Goal: Task Accomplishment & Management: Complete application form

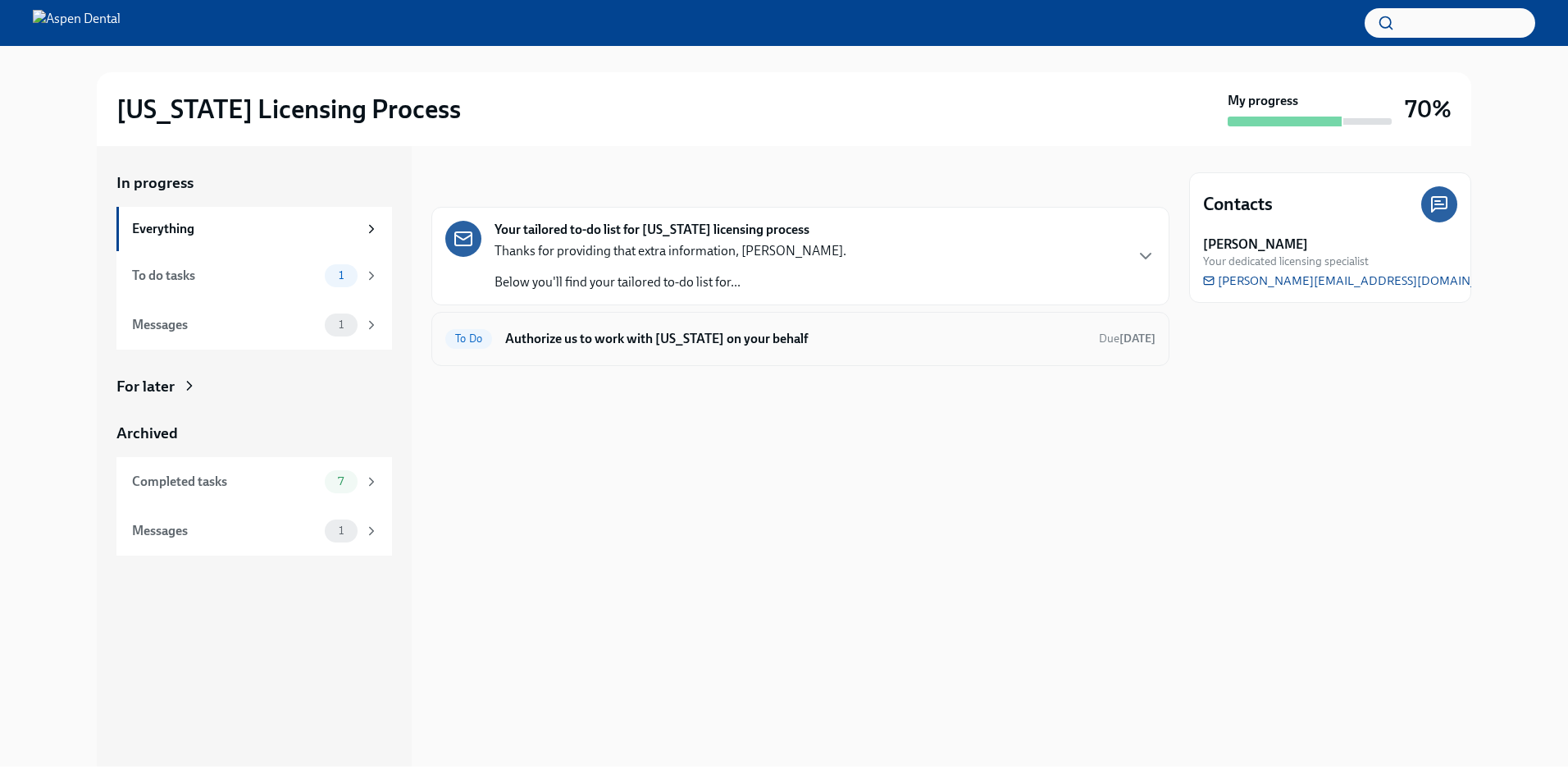
click at [571, 331] on h6 "Authorize us to work with [US_STATE] on your behalf" at bounding box center [795, 339] width 580 height 18
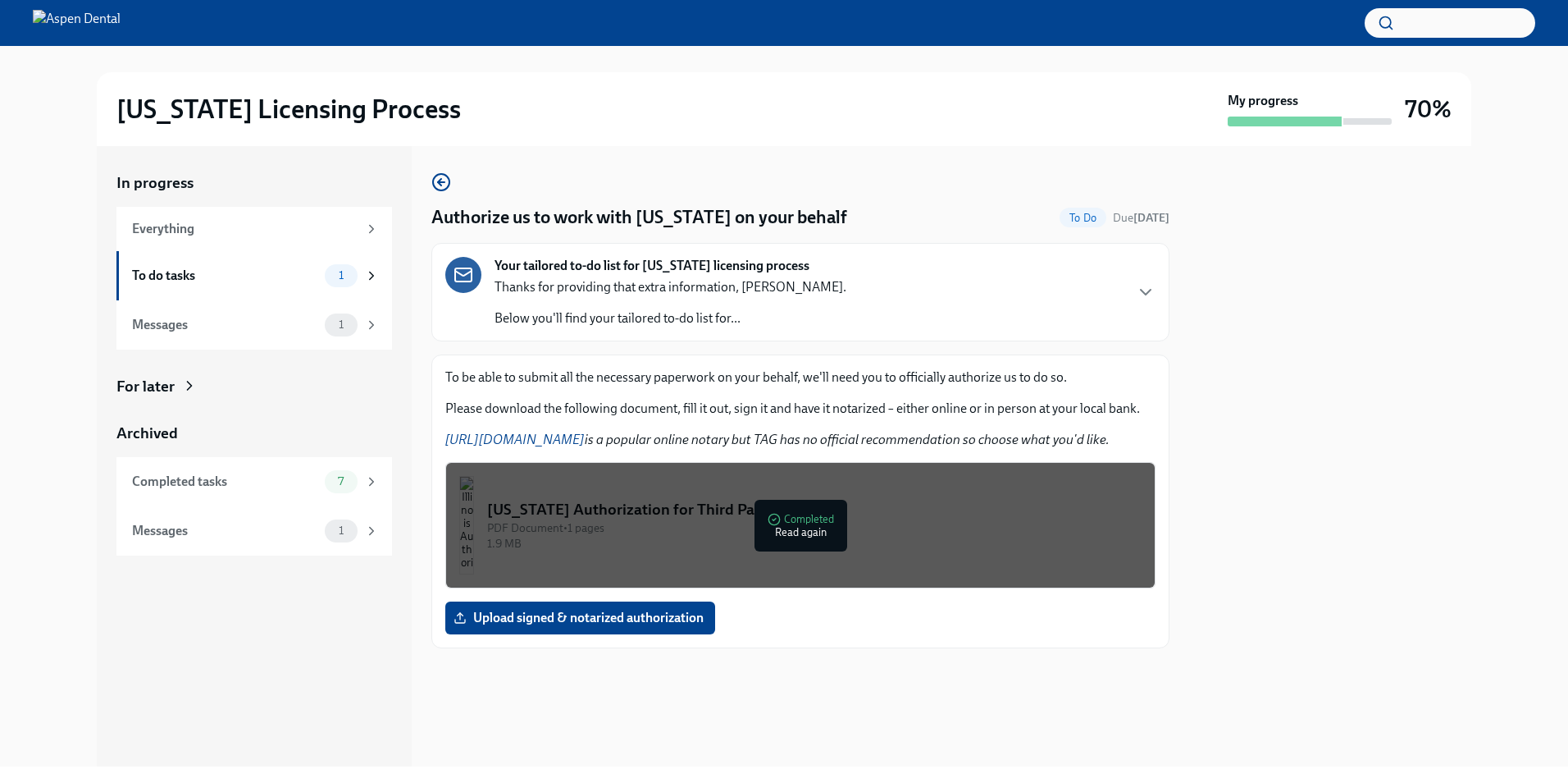
click at [780, 527] on div "PDF Document • 1 pages" at bounding box center [814, 528] width 655 height 16
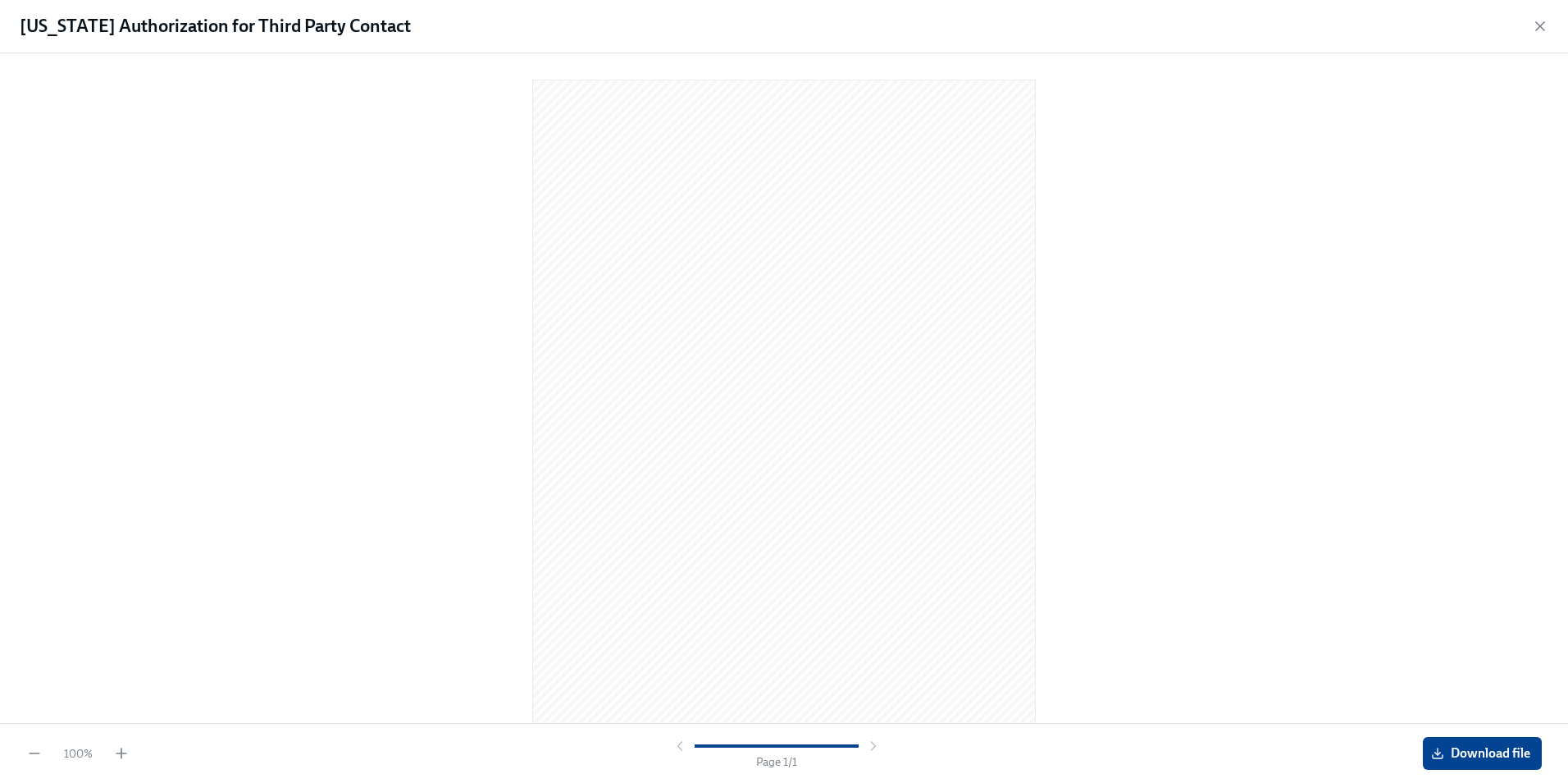
scroll to position [8, 0]
click at [1545, 20] on icon "button" at bounding box center [1539, 26] width 17 height 17
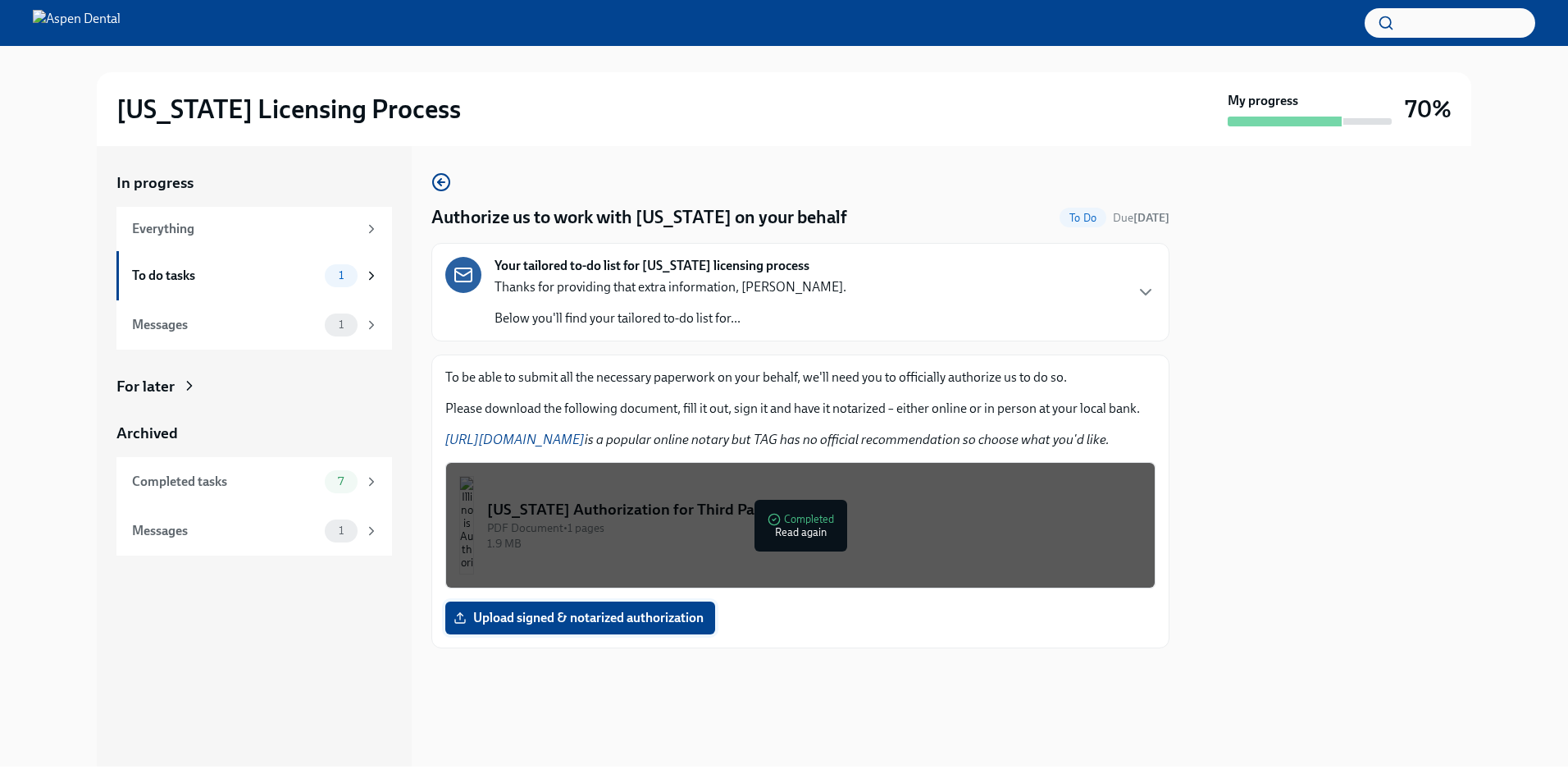
click at [641, 618] on span "Upload signed & notarized authorization" at bounding box center [579, 617] width 247 height 17
click at [0, 0] on input "Upload signed & notarized authorization" at bounding box center [0, 0] width 0 height 0
click at [546, 617] on span "Thai [PERSON_NAME] - Notary.pdf" at bounding box center [567, 617] width 220 height 17
click at [0, 0] on input "Thai [PERSON_NAME] - Notary.pdf" at bounding box center [0, 0] width 0 height 0
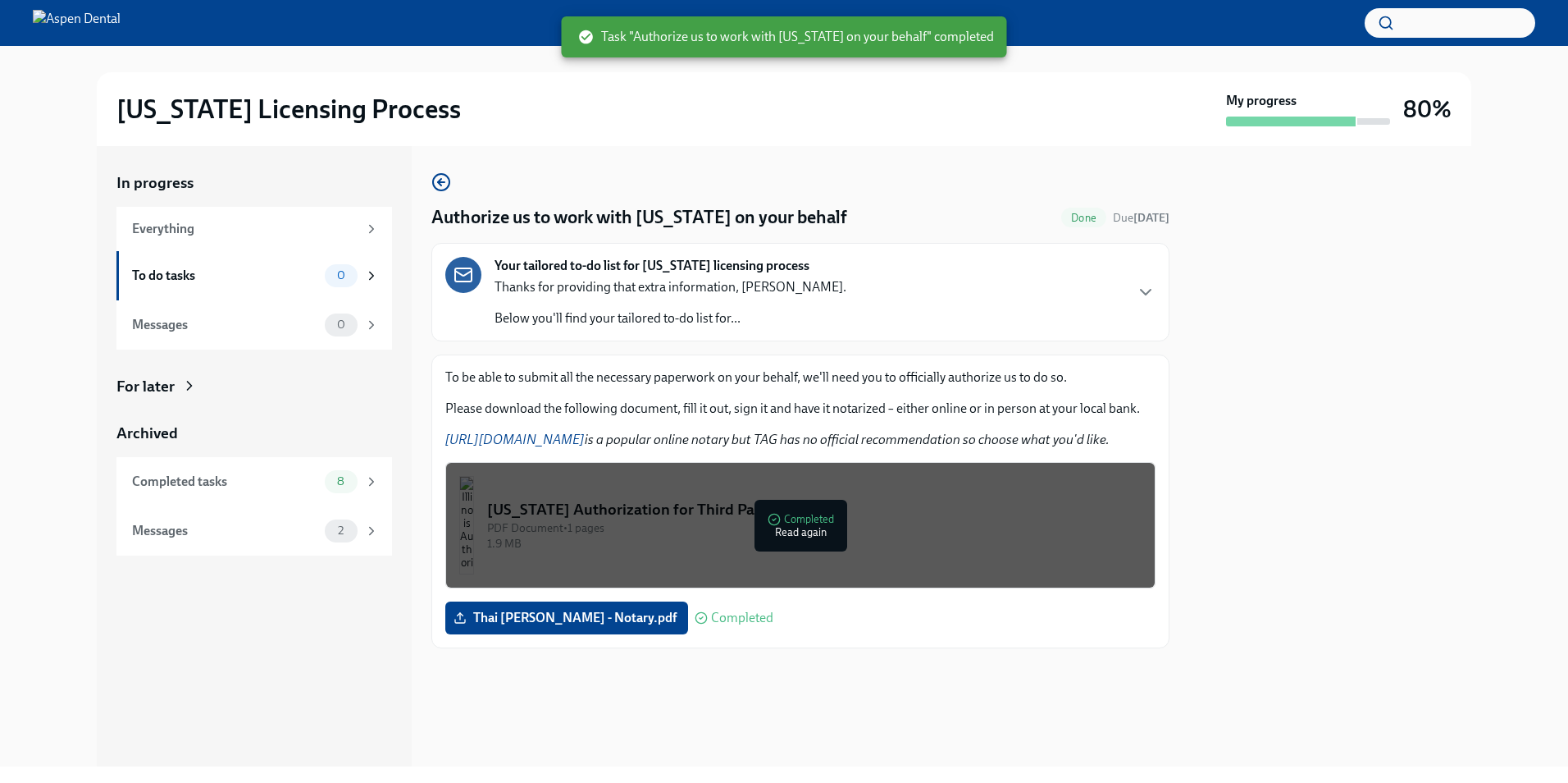
click at [736, 645] on div "To be able to submit all the necessary paperwork on your behalf, we'll need you…" at bounding box center [799, 502] width 738 height 293
click at [297, 284] on div "To do tasks 0" at bounding box center [255, 276] width 247 height 23
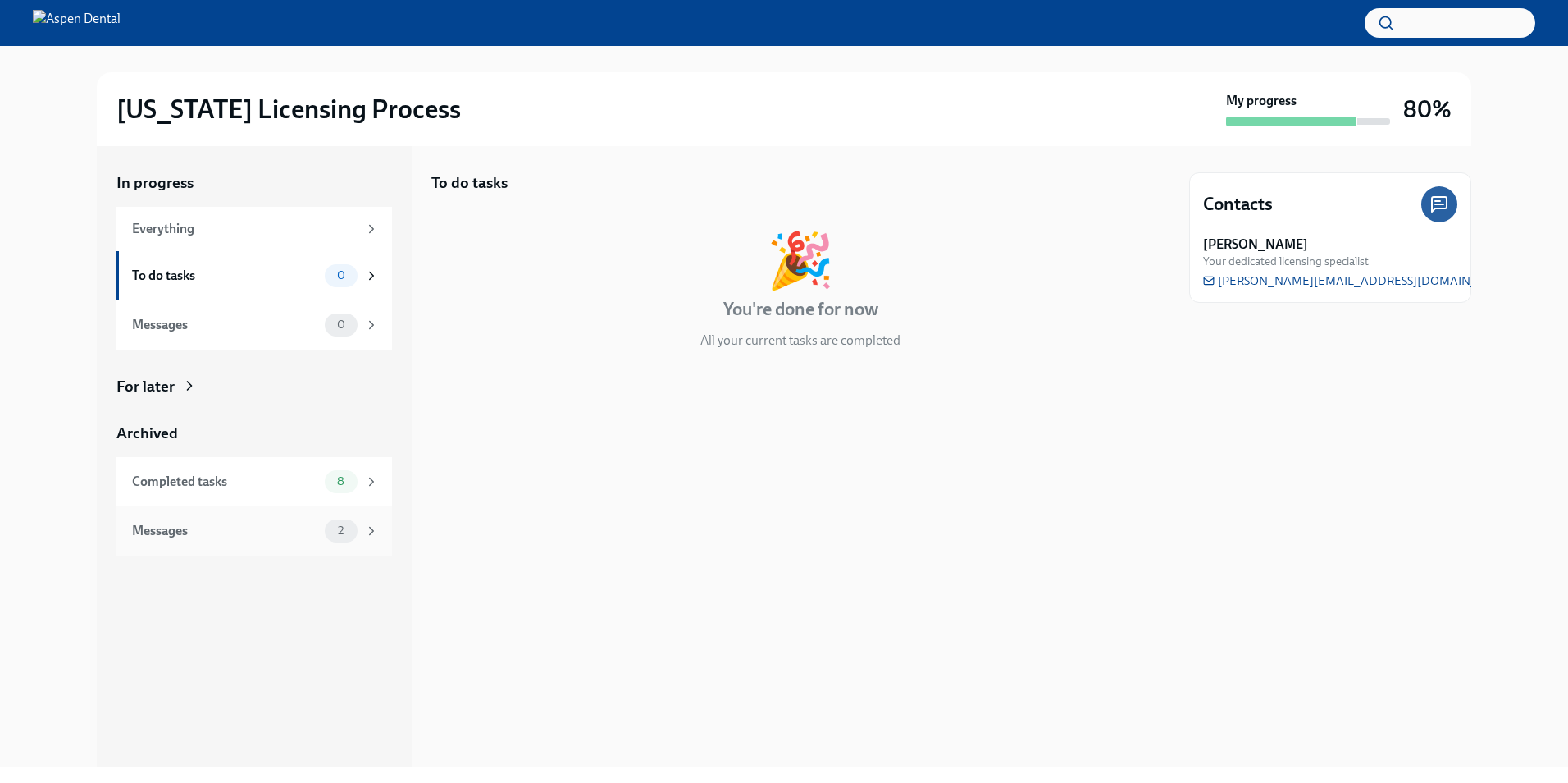
click at [218, 531] on div "Messages" at bounding box center [225, 530] width 186 height 18
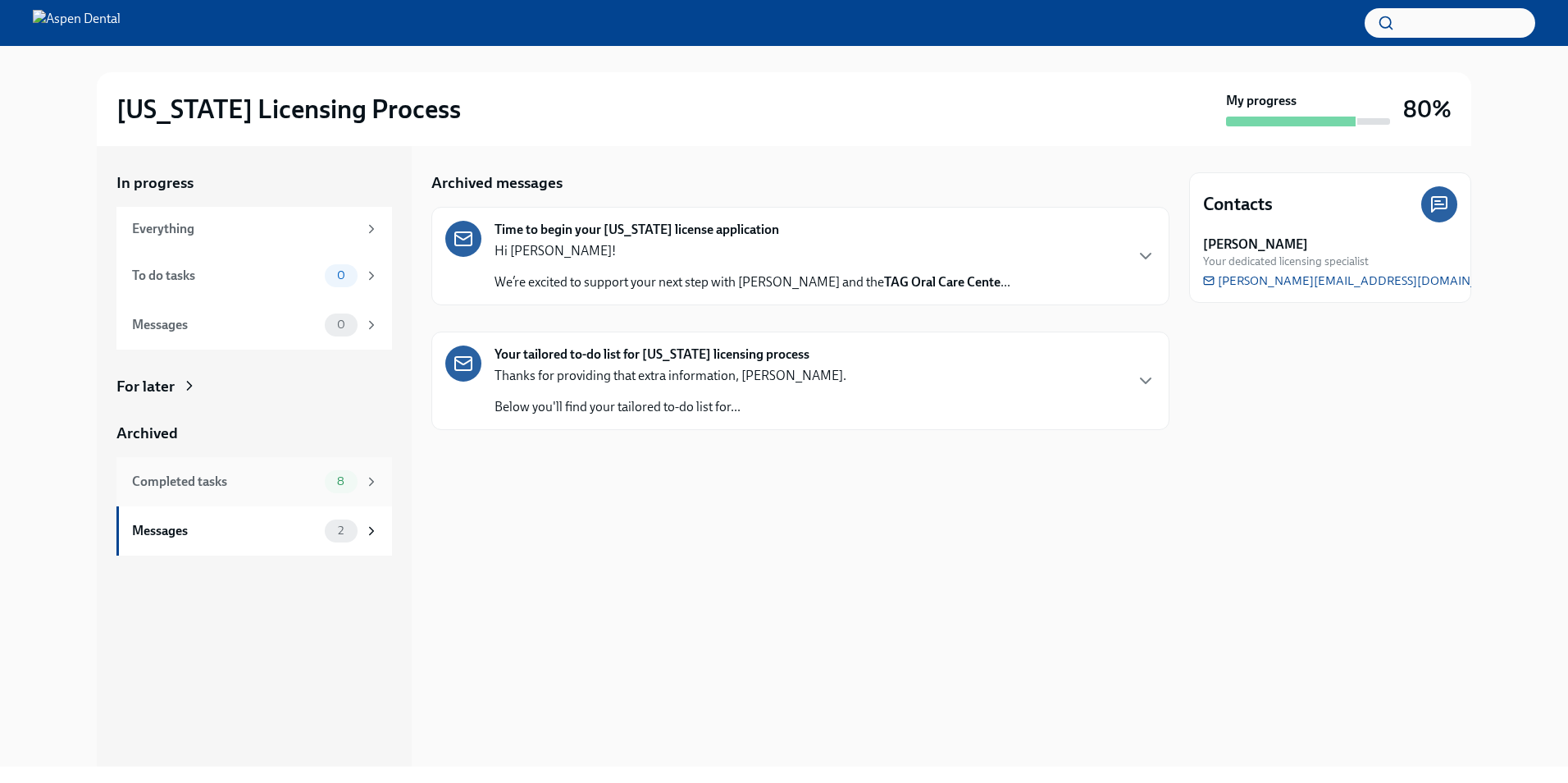
click at [255, 481] on div "Completed tasks" at bounding box center [225, 482] width 186 height 18
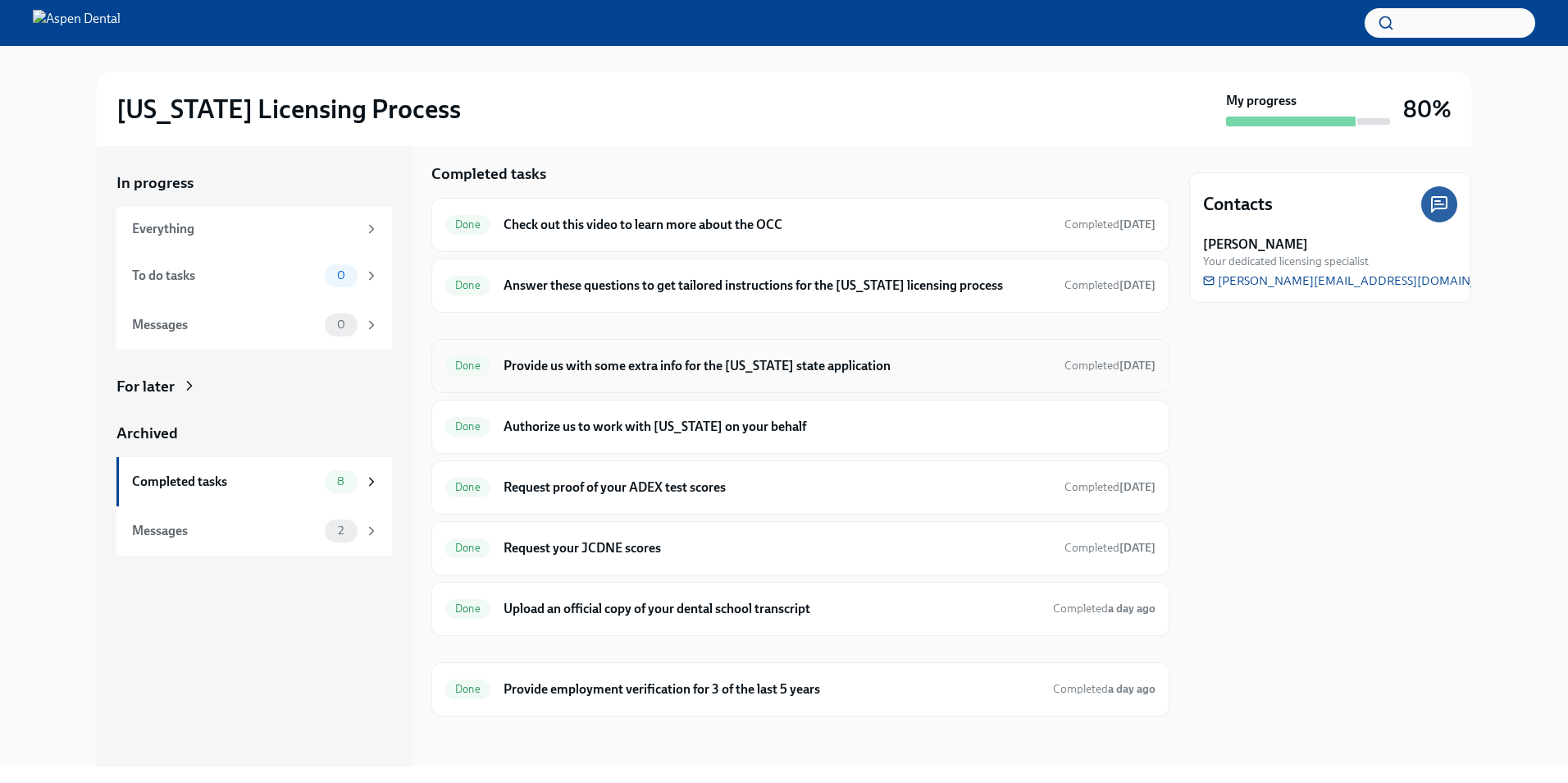
scroll to position [12, 0]
